Goal: Information Seeking & Learning: Learn about a topic

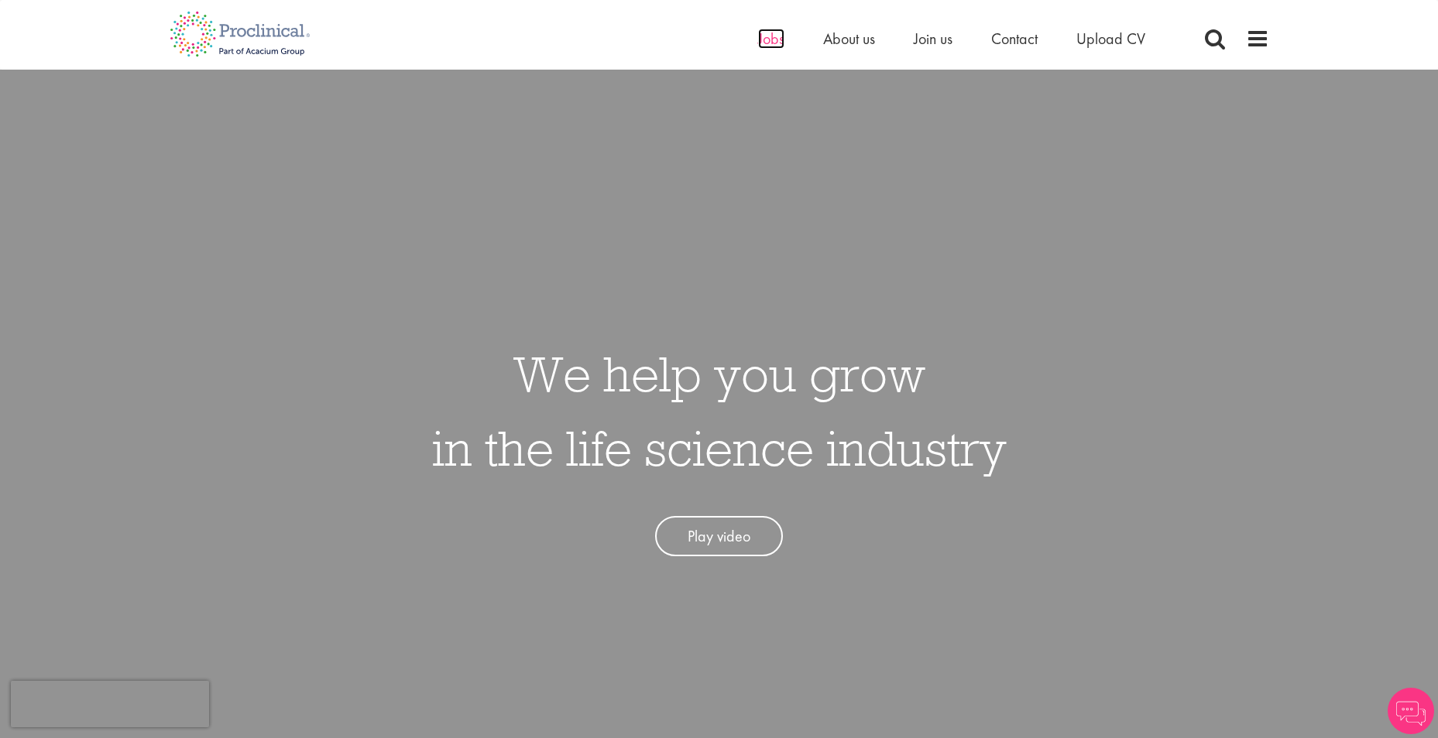
click at [777, 37] on span "Jobs" at bounding box center [771, 39] width 26 height 20
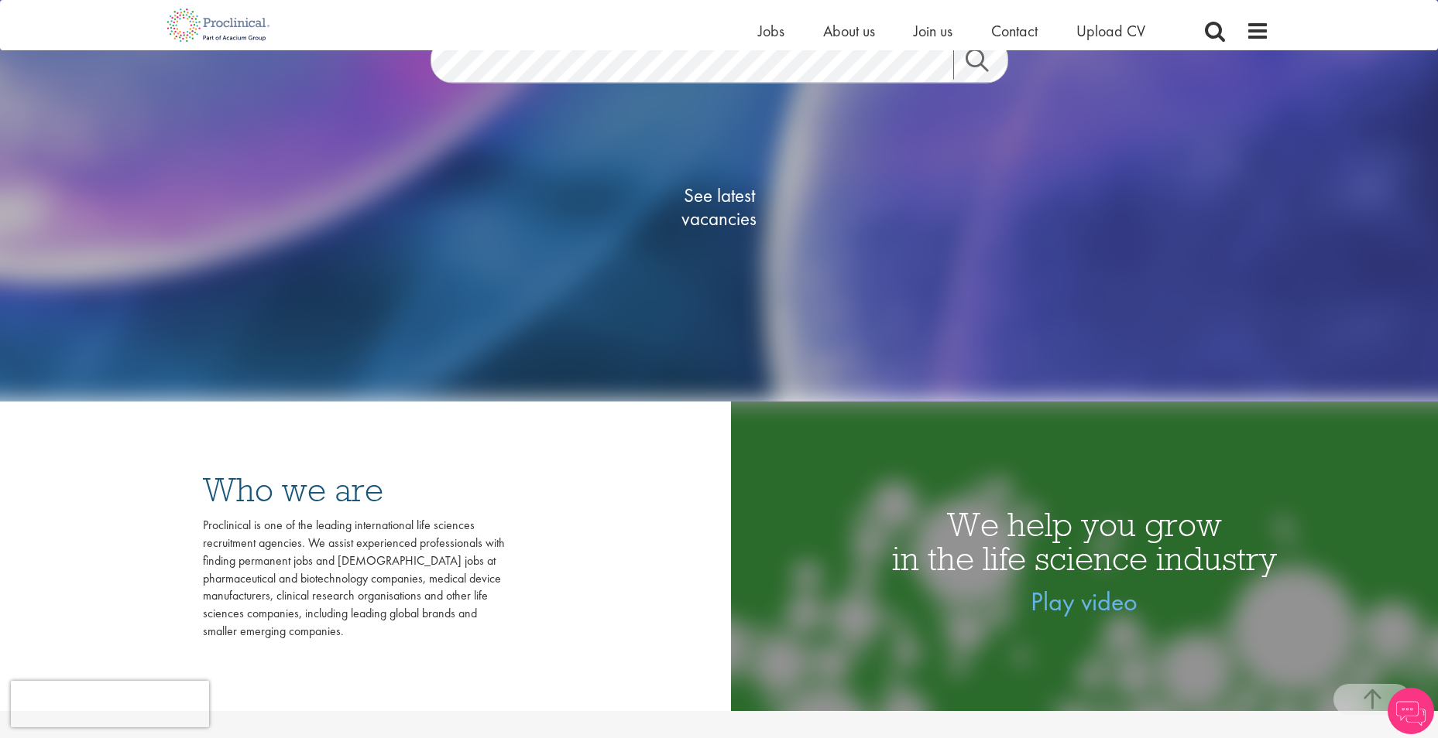
scroll to position [232, 0]
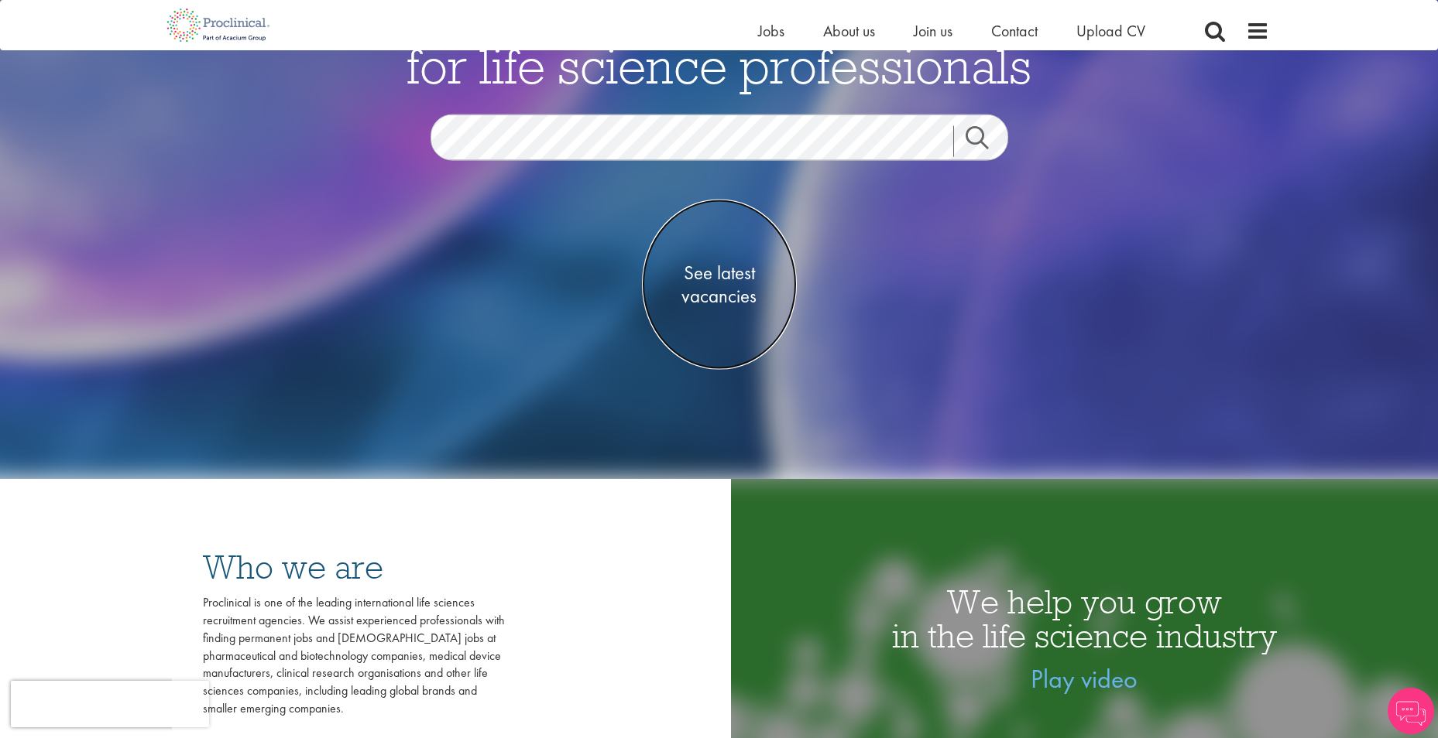
click at [720, 274] on span "See latest vacancies" at bounding box center [719, 284] width 155 height 46
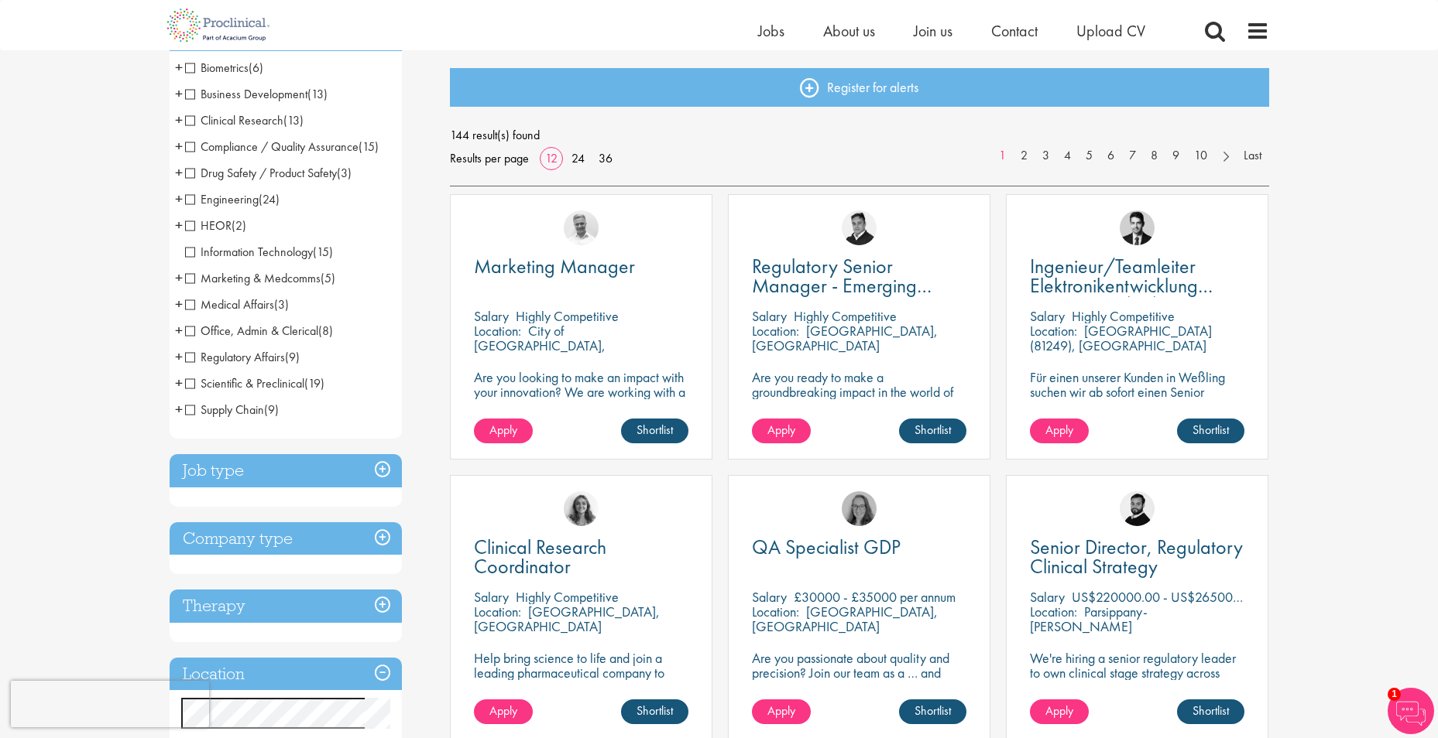
click at [248, 475] on h3 "Job type" at bounding box center [286, 470] width 232 height 33
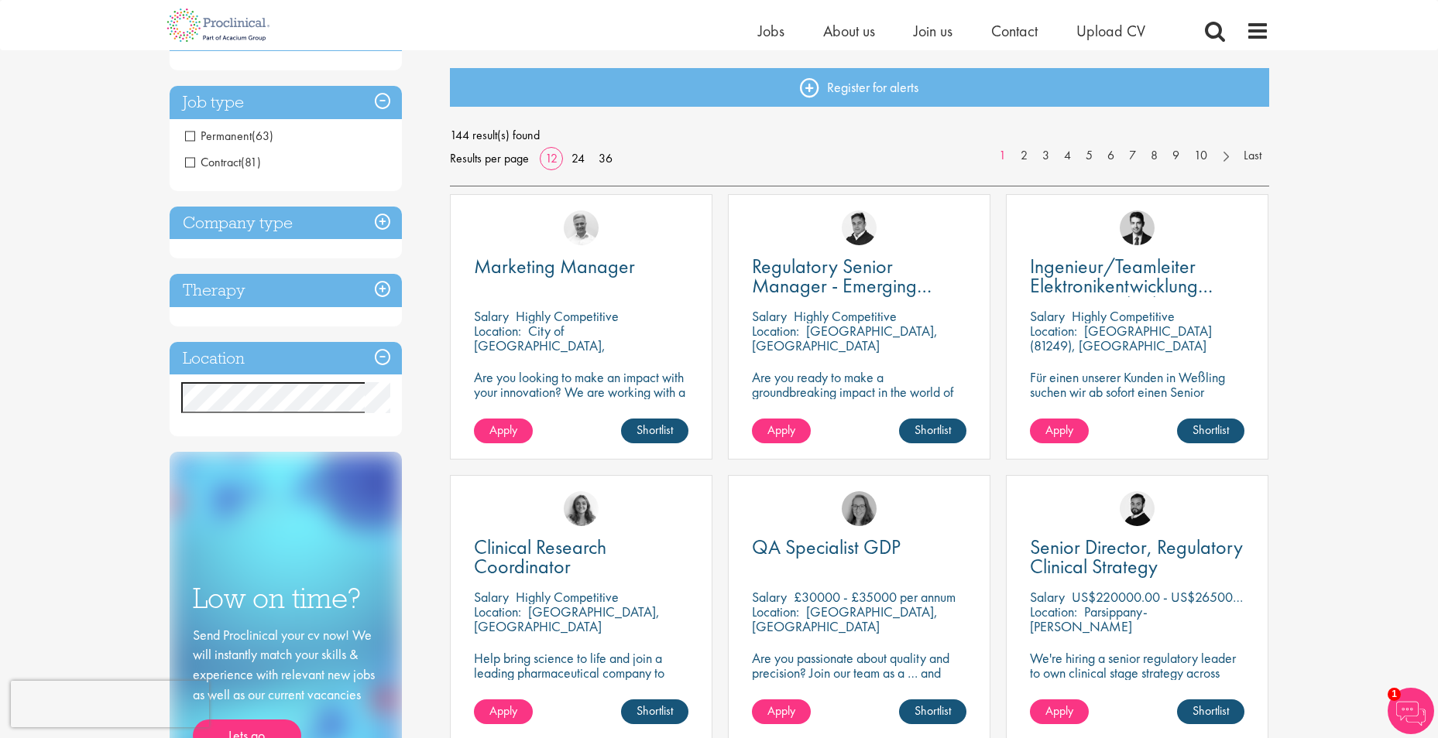
click at [190, 160] on span "Contract" at bounding box center [213, 162] width 56 height 16
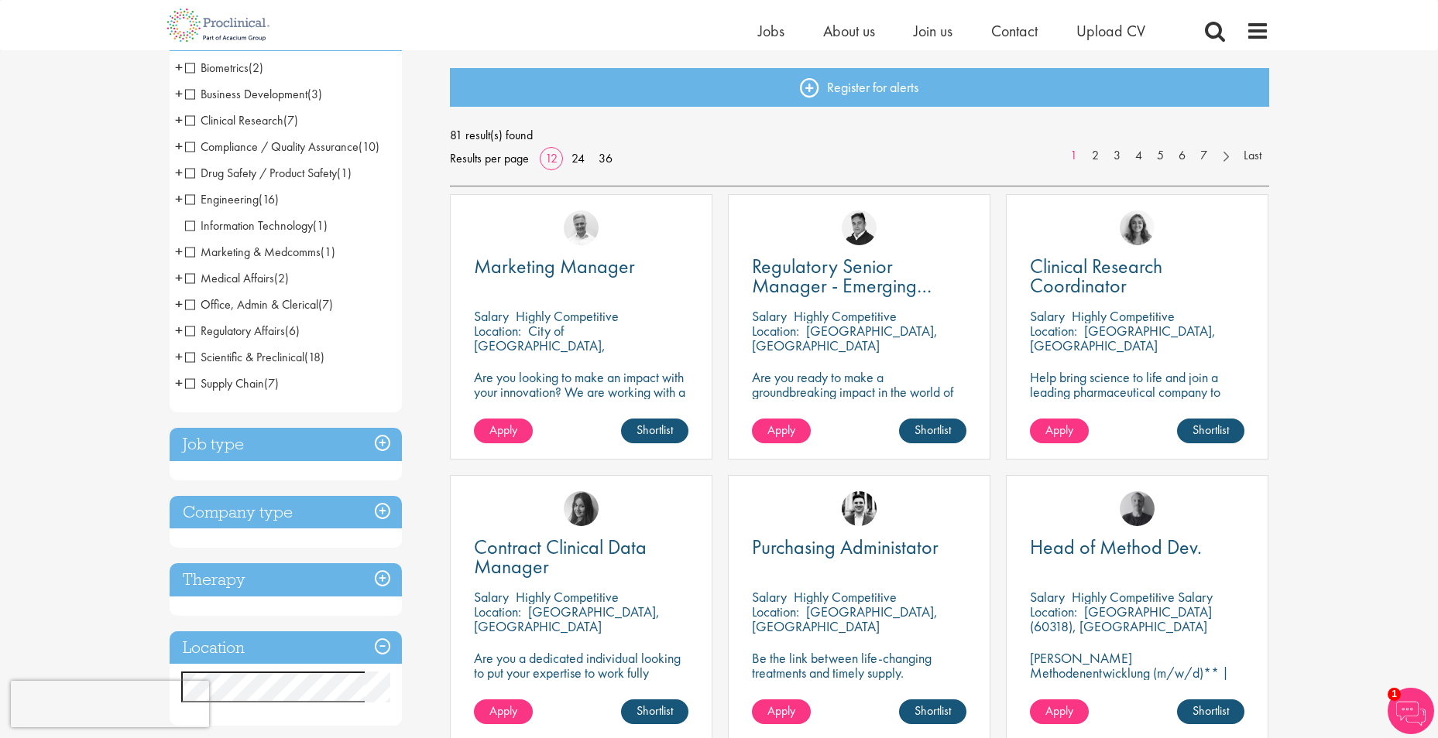
scroll to position [232, 0]
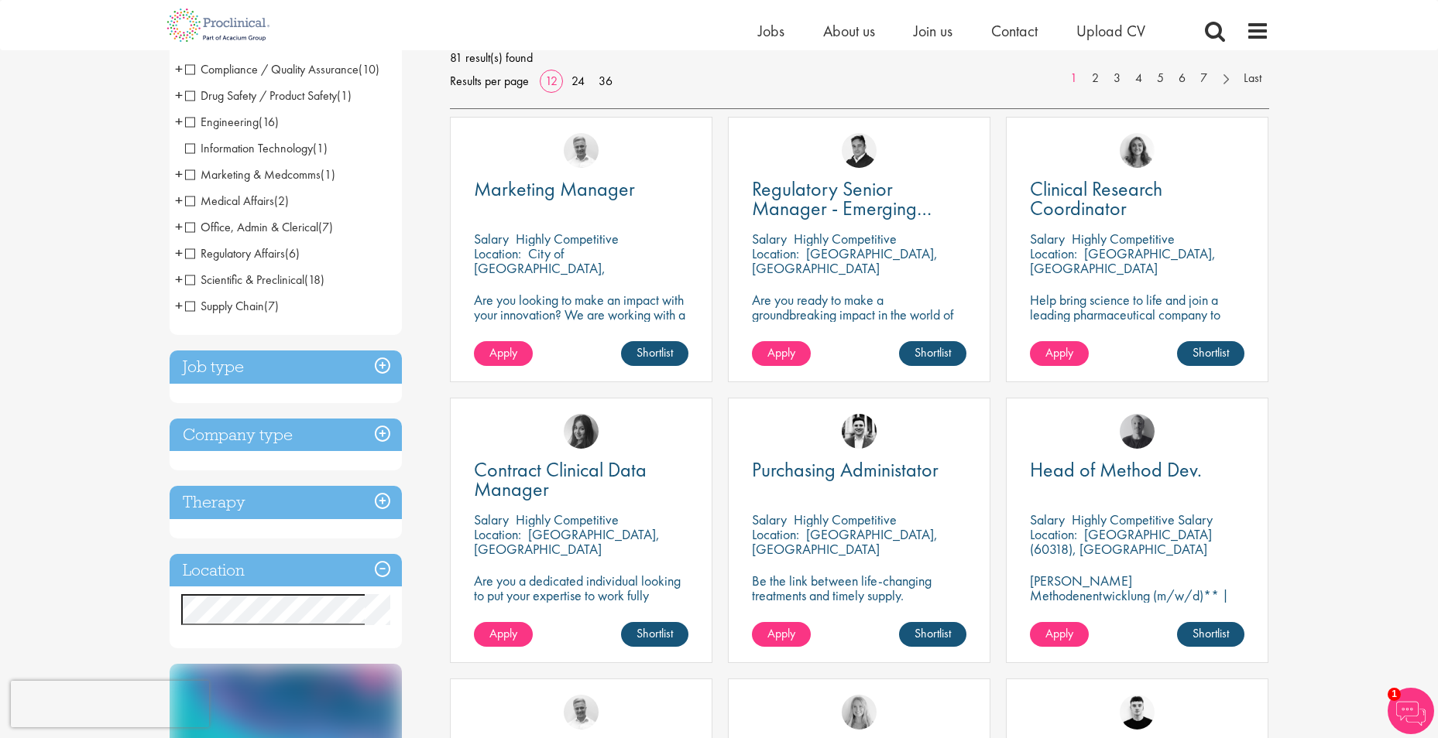
click at [272, 565] on h3 "Location" at bounding box center [286, 570] width 232 height 33
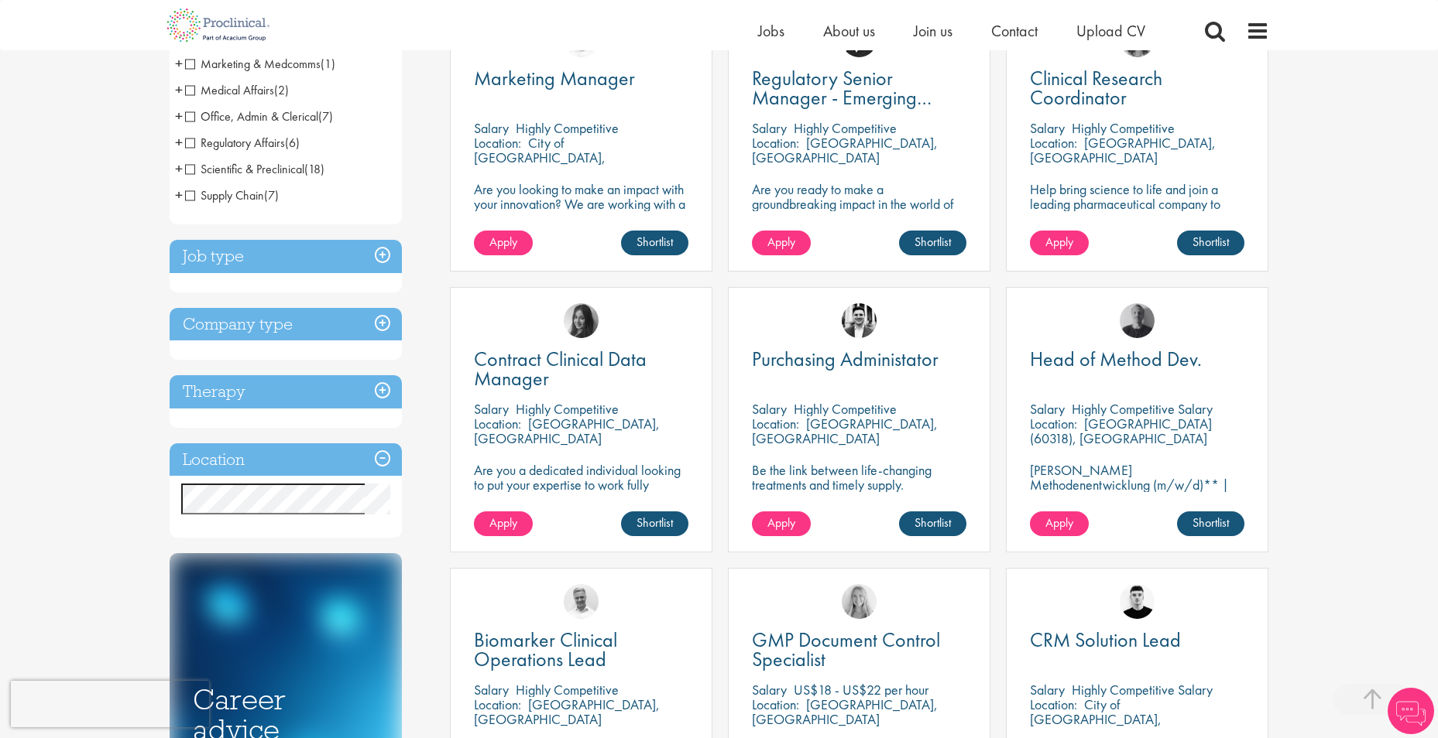
scroll to position [464, 0]
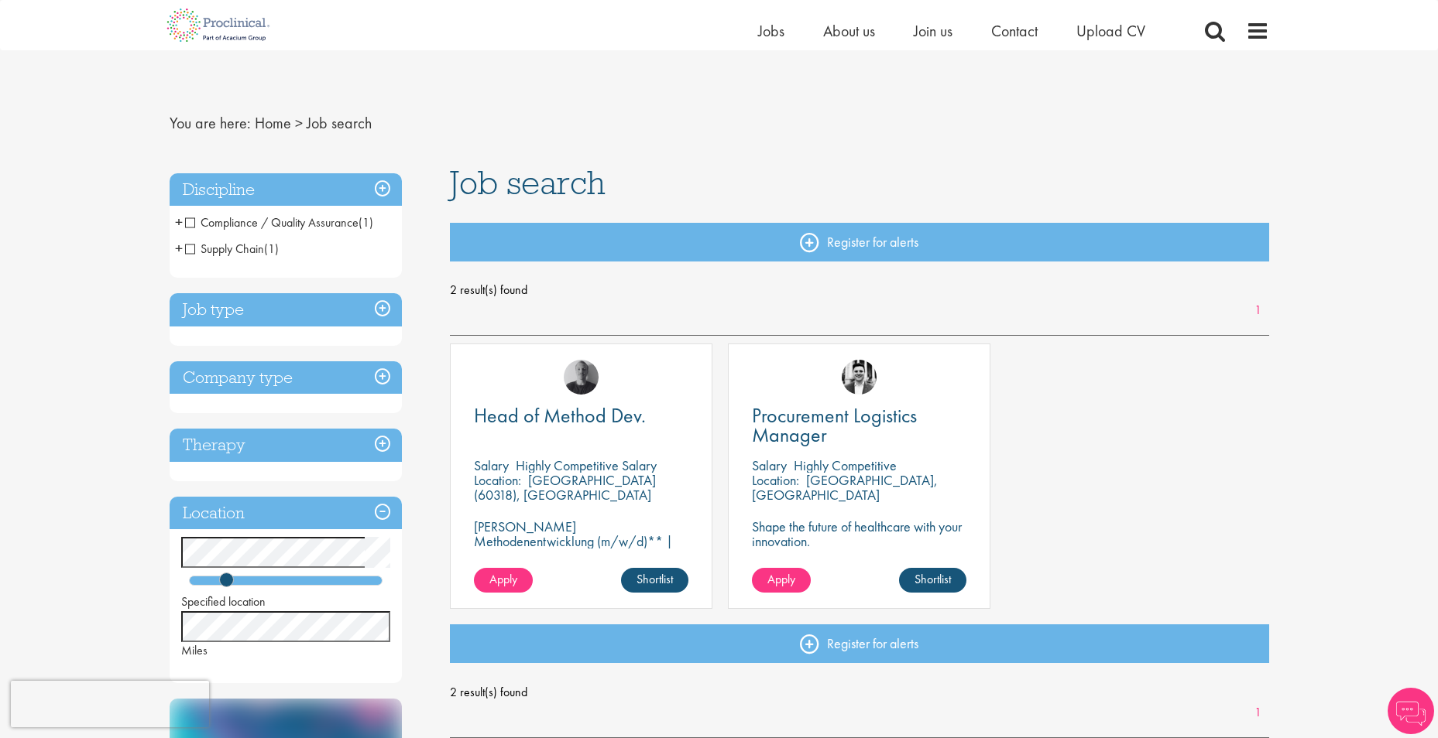
scroll to position [77, 0]
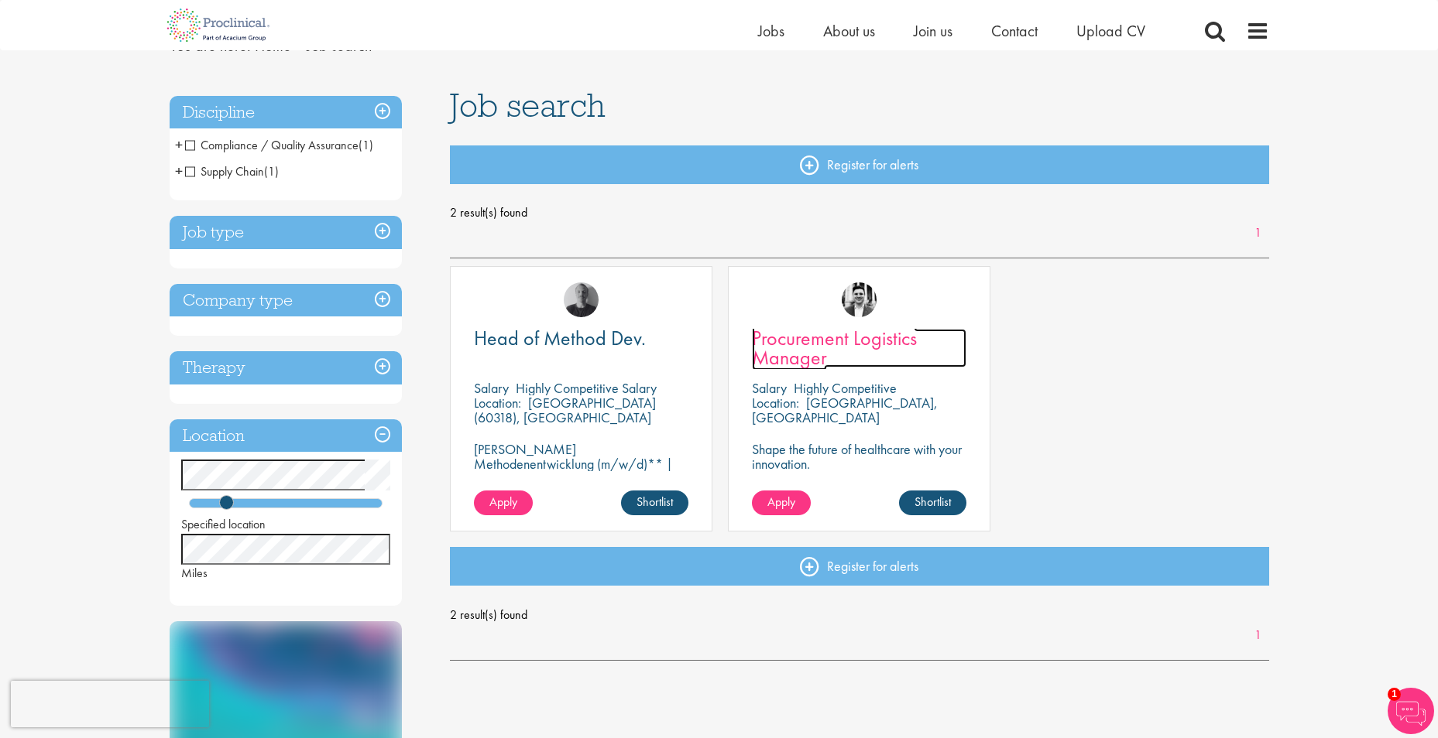
click at [817, 338] on span "Procurement Logistics Manager" at bounding box center [834, 348] width 165 height 46
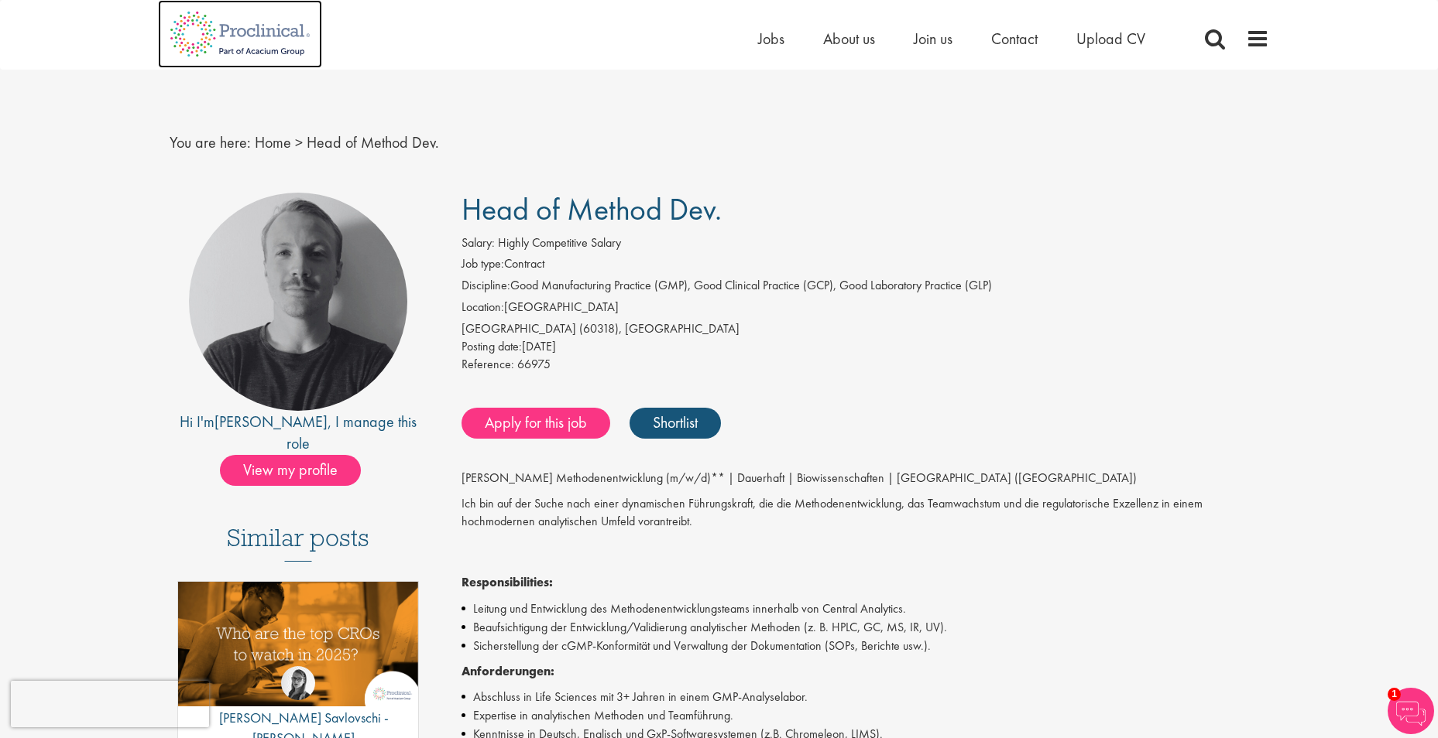
click at [267, 34] on img at bounding box center [240, 34] width 164 height 68
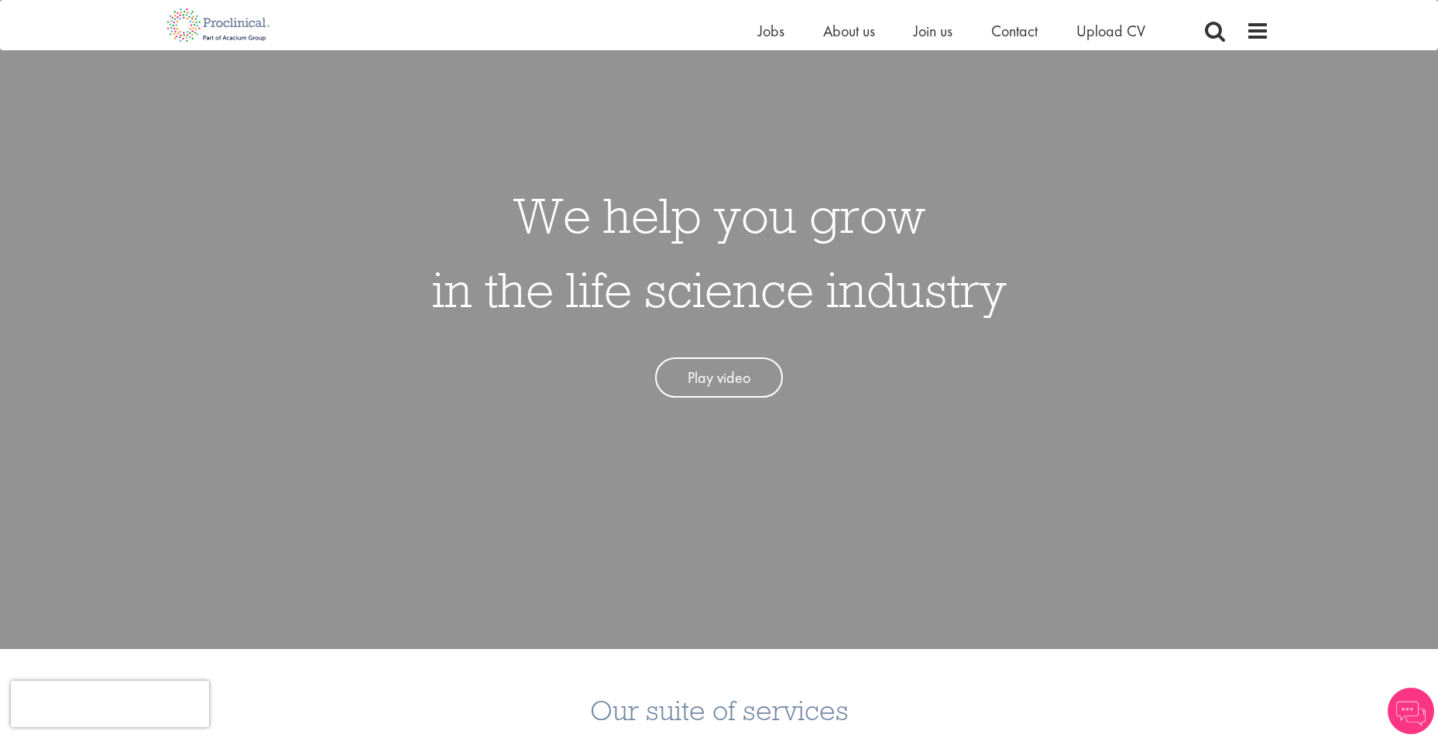
scroll to position [155, 0]
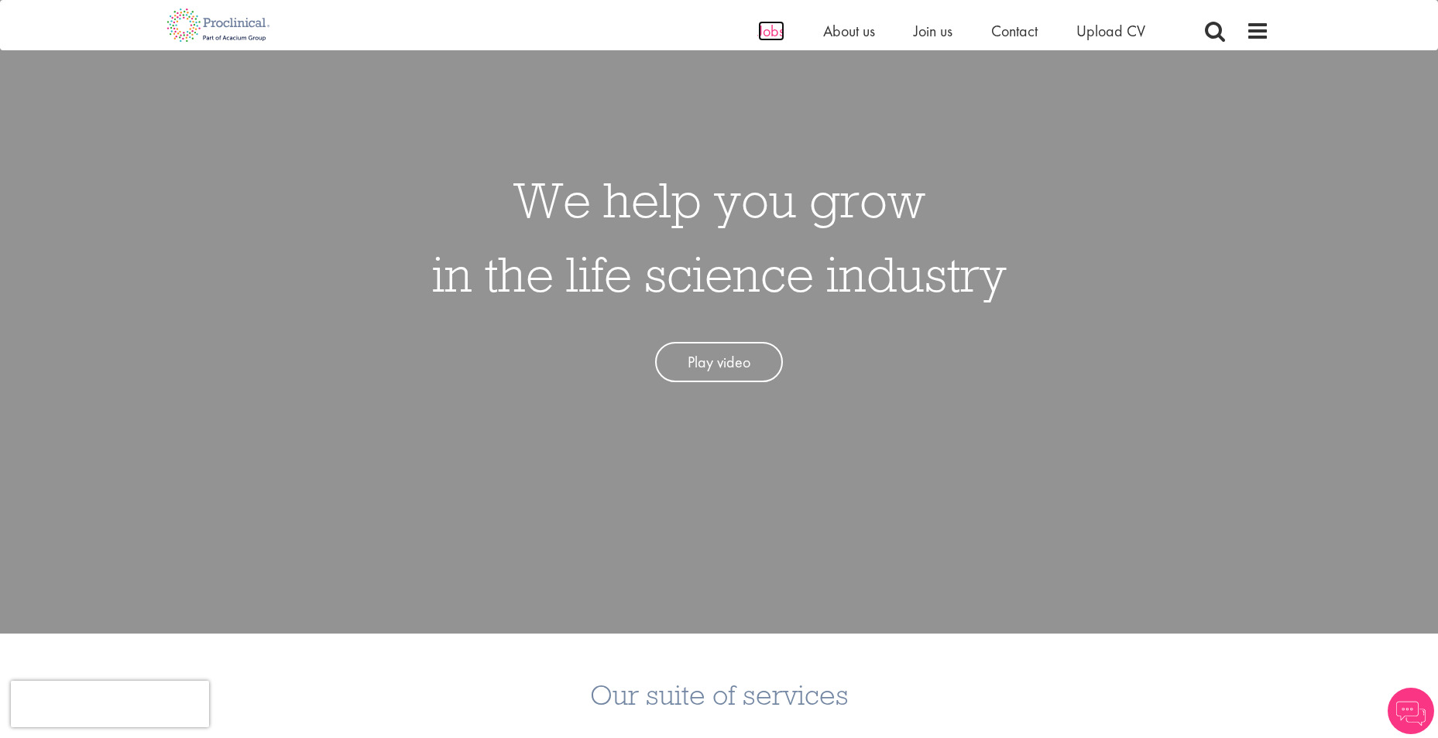
click at [766, 29] on span "Jobs" at bounding box center [771, 31] width 26 height 20
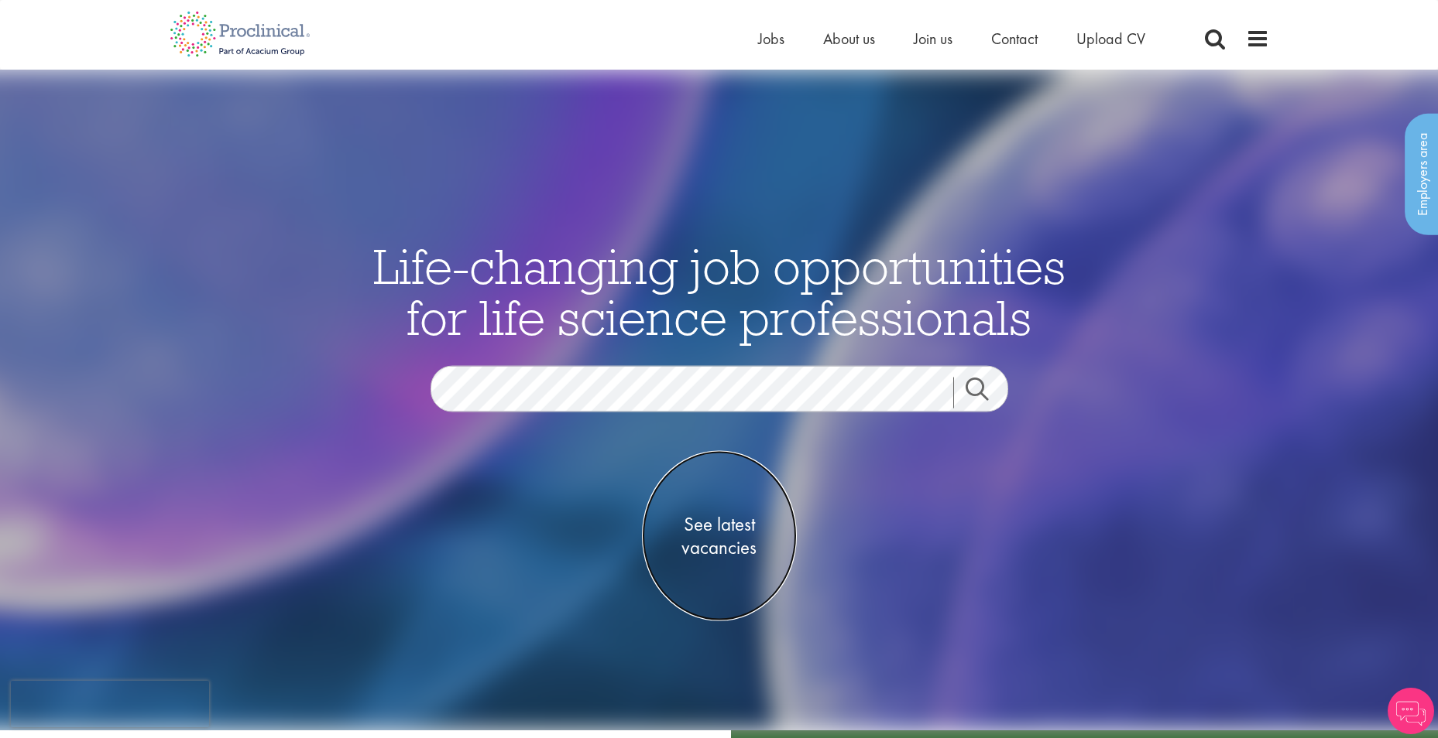
click at [708, 544] on span "See latest vacancies" at bounding box center [719, 535] width 155 height 46
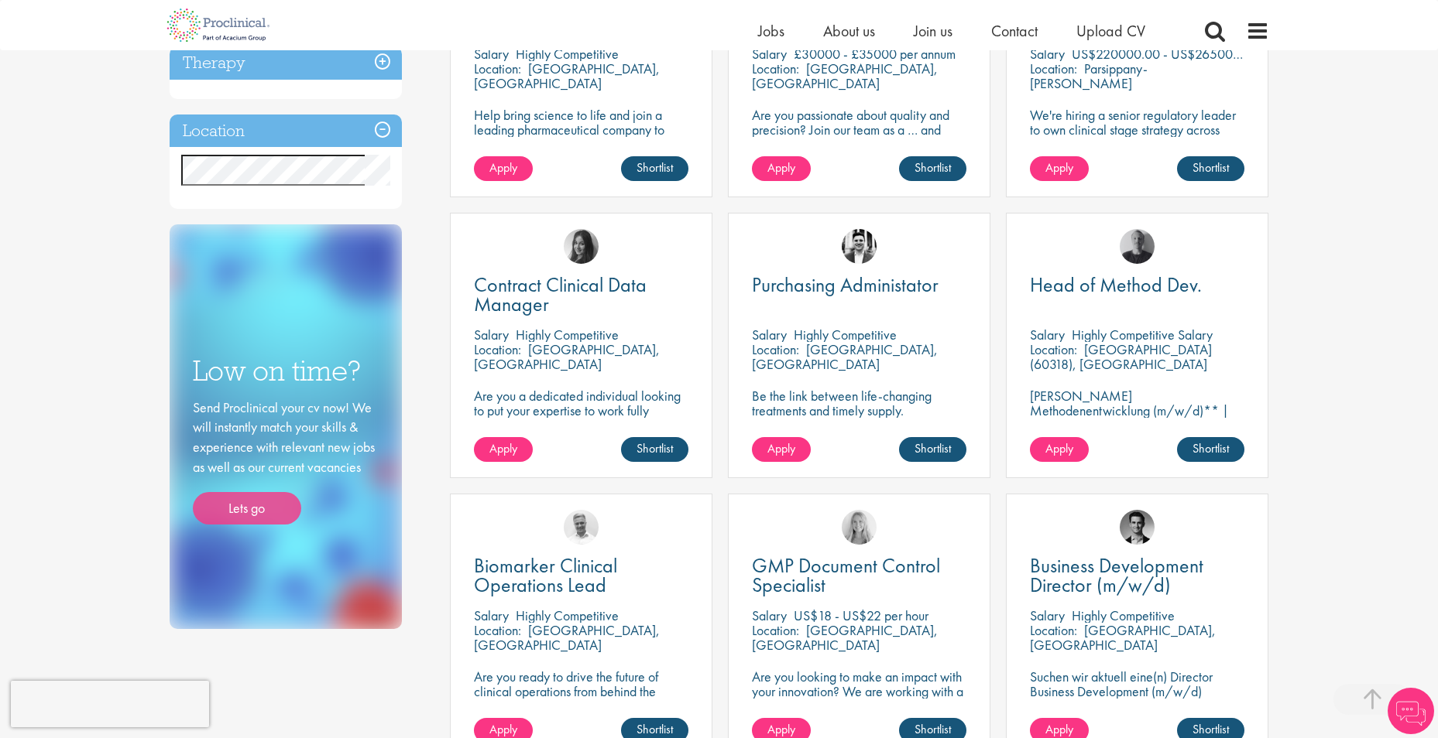
scroll to position [774, 0]
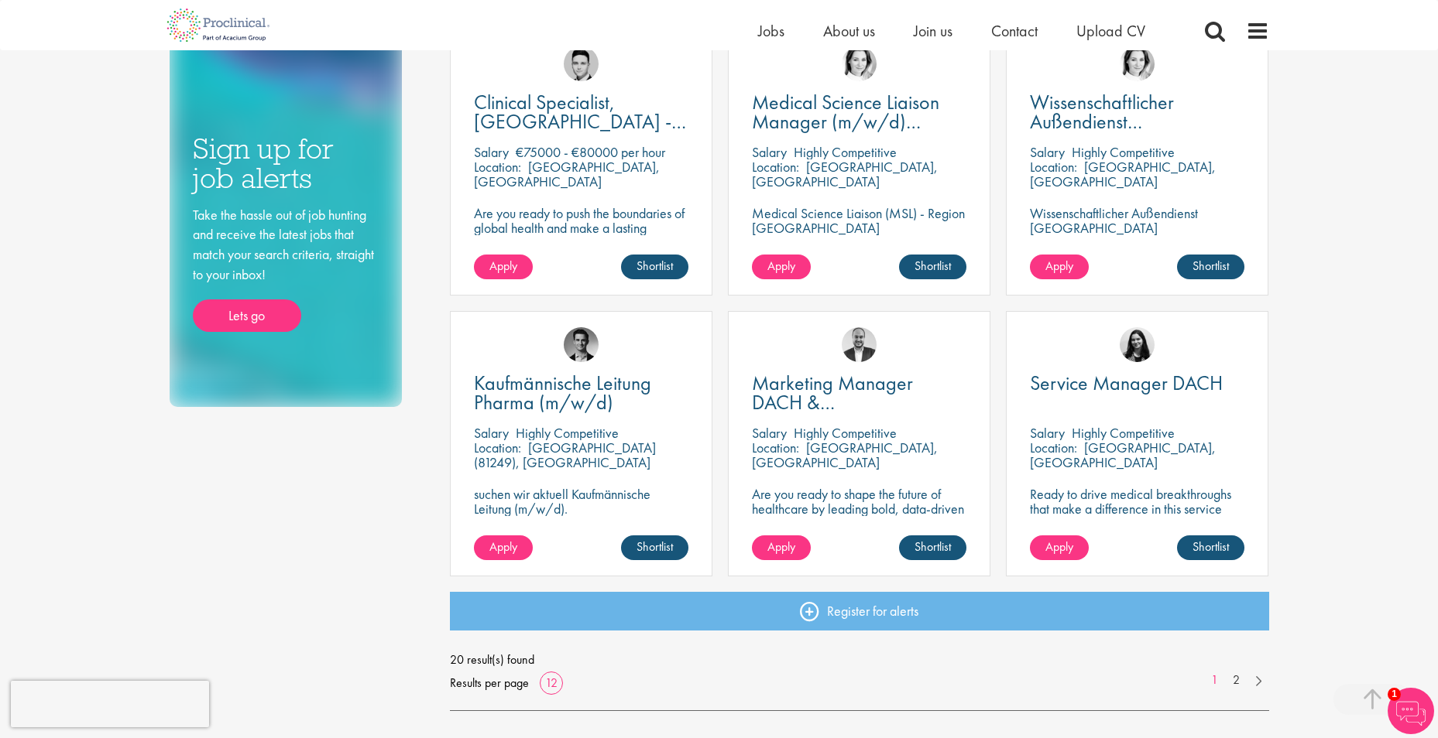
scroll to position [929, 0]
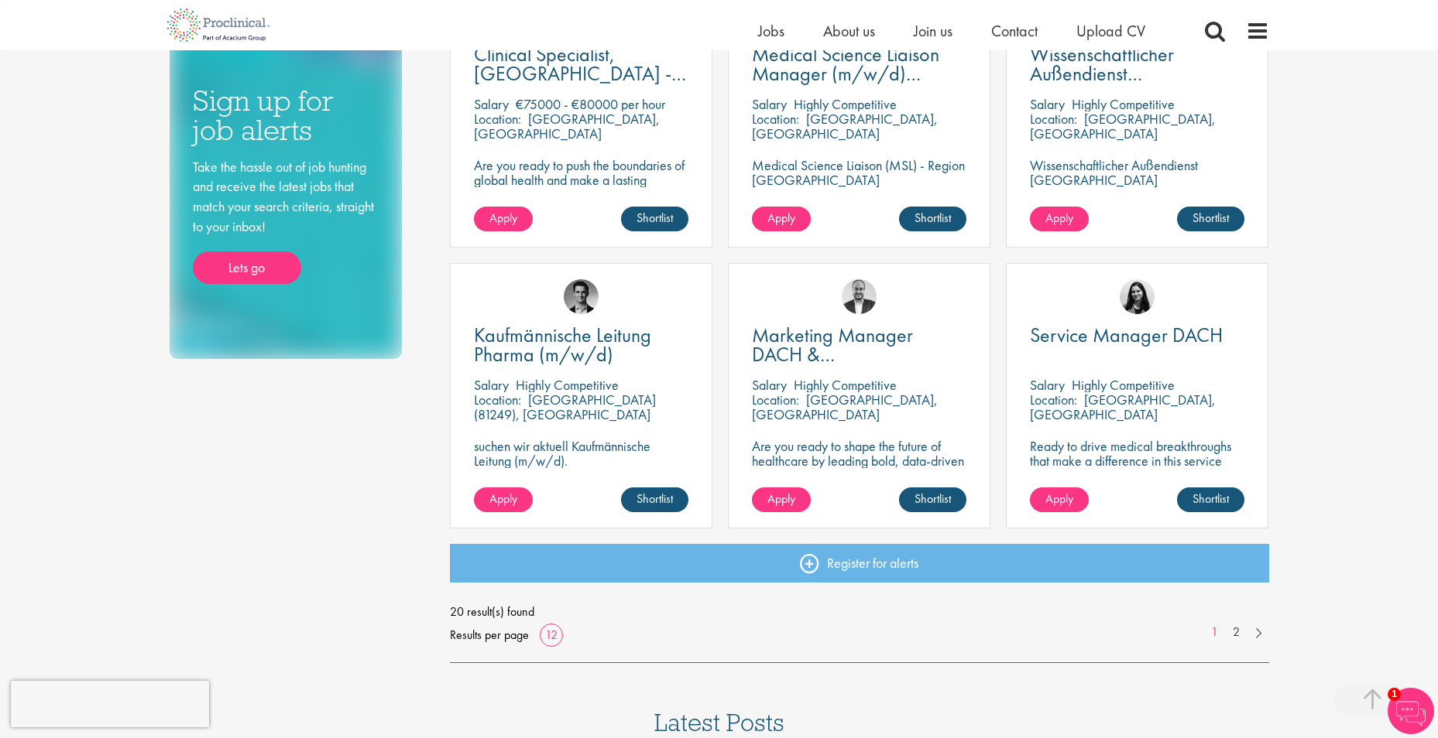
click at [604, 403] on p "[GEOGRAPHIC_DATA] (81249), [GEOGRAPHIC_DATA]" at bounding box center [565, 407] width 182 height 33
copy p "81249"
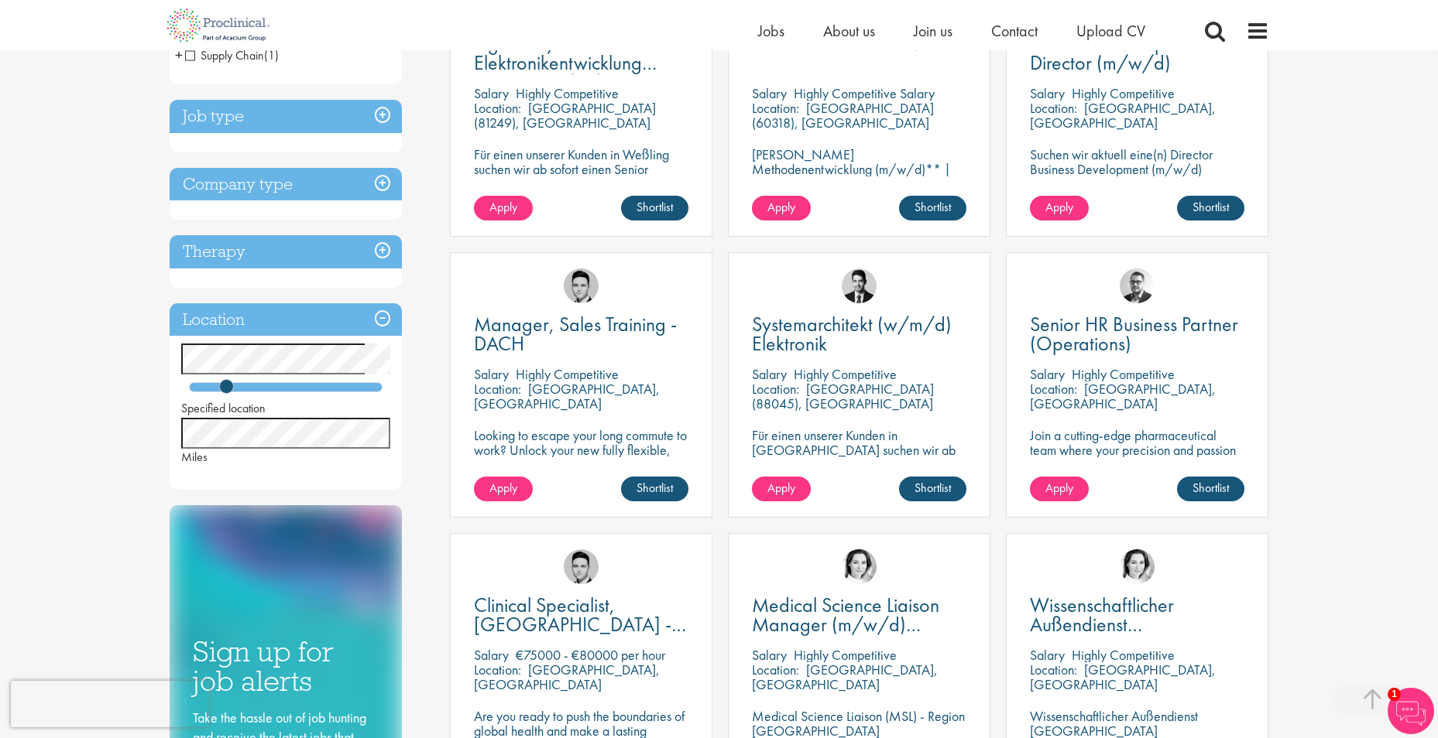
scroll to position [232, 0]
